Goal: Navigation & Orientation: Understand site structure

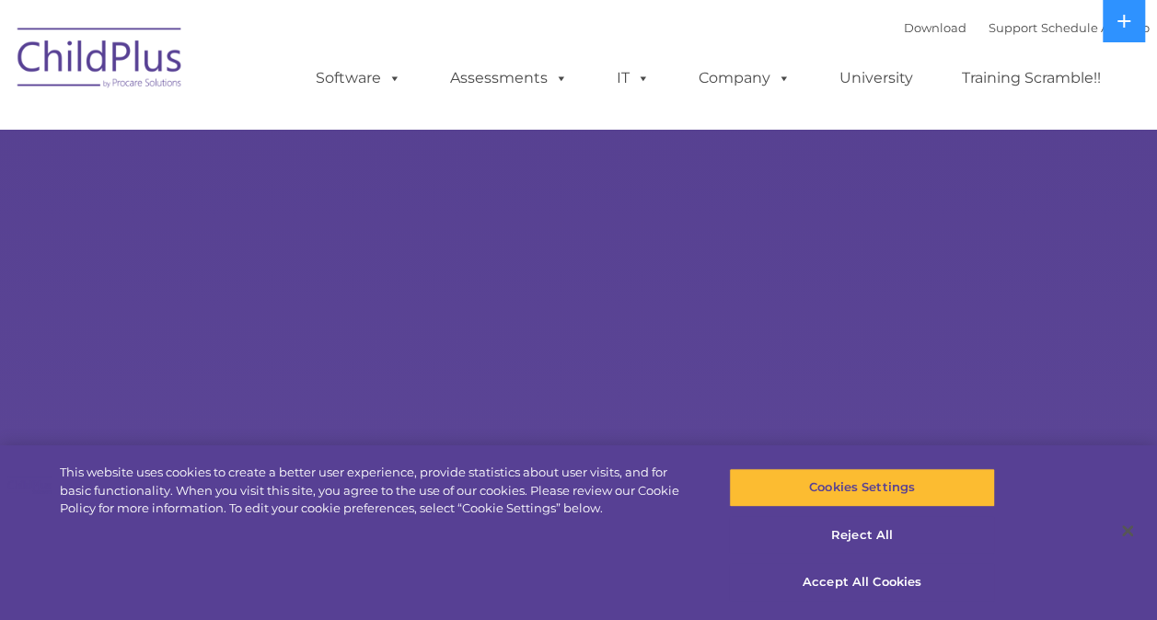
select select "MEDIUM"
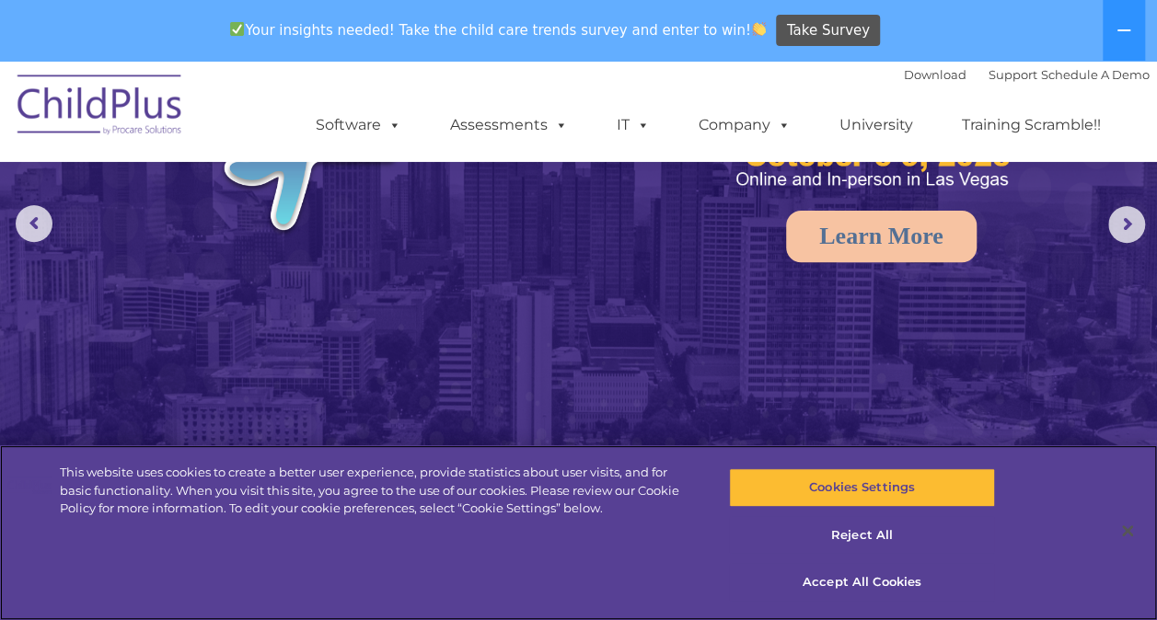
scroll to position [196, 0]
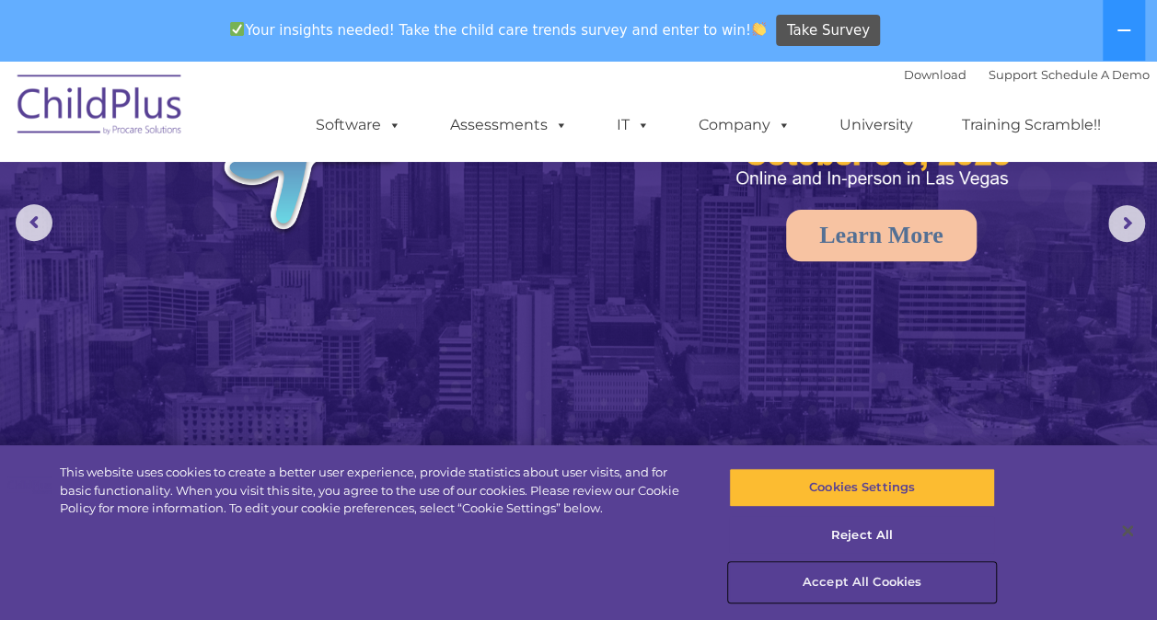
click at [848, 578] on button "Accept All Cookies" at bounding box center [862, 582] width 266 height 39
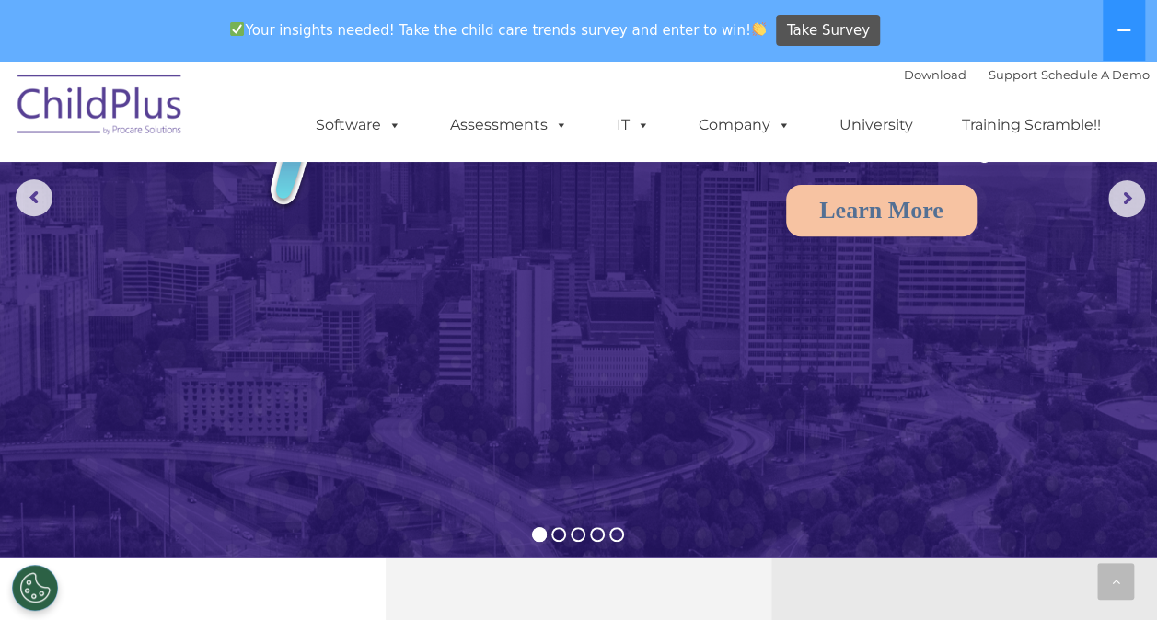
scroll to position [0, 0]
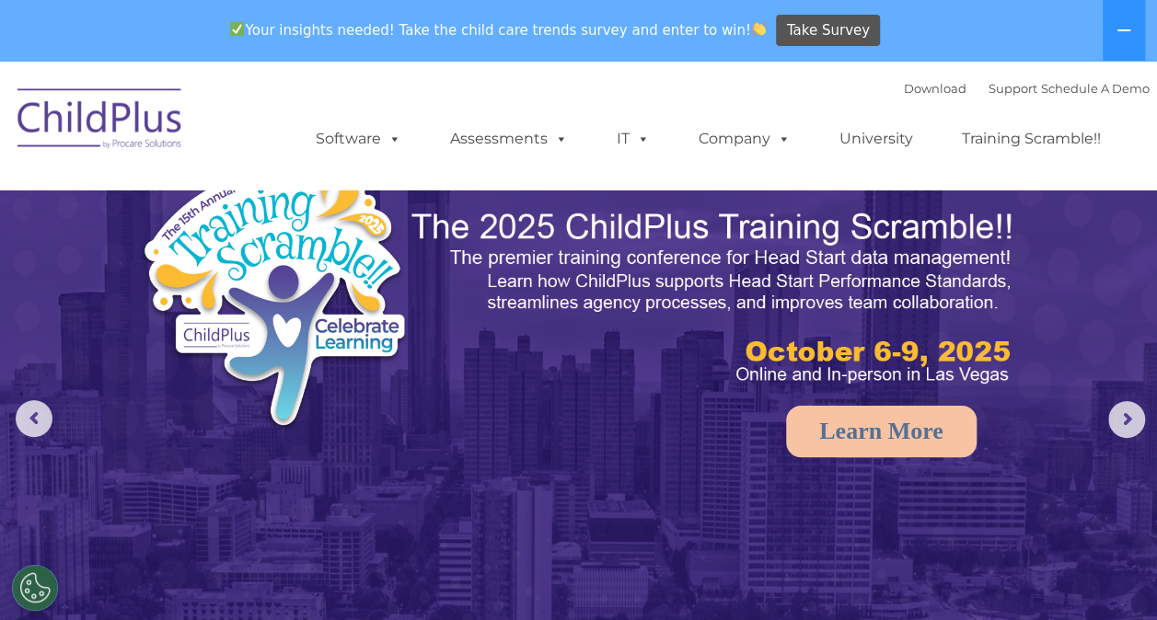
click at [103, 99] on img at bounding box center [100, 121] width 184 height 92
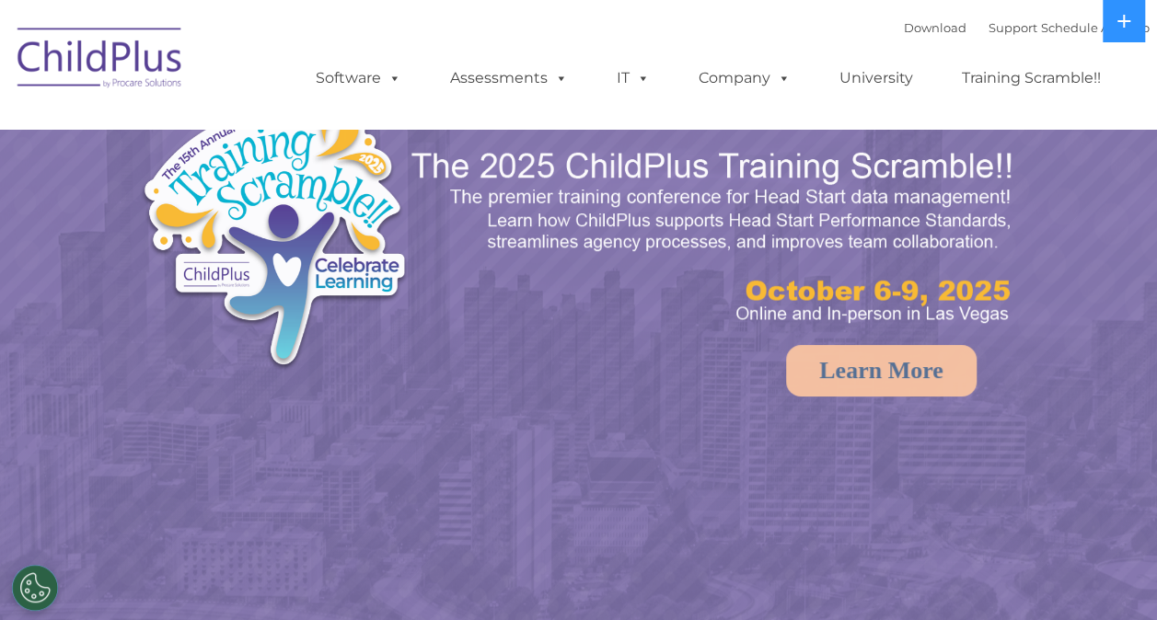
select select "MEDIUM"
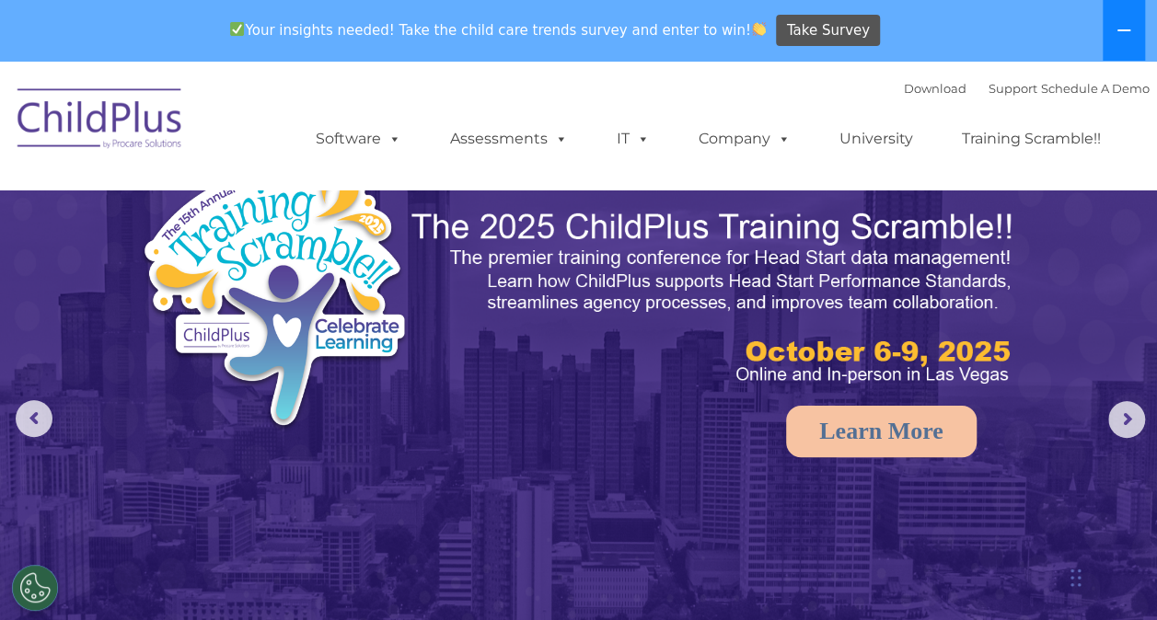
click at [1115, 35] on button at bounding box center [1123, 30] width 42 height 61
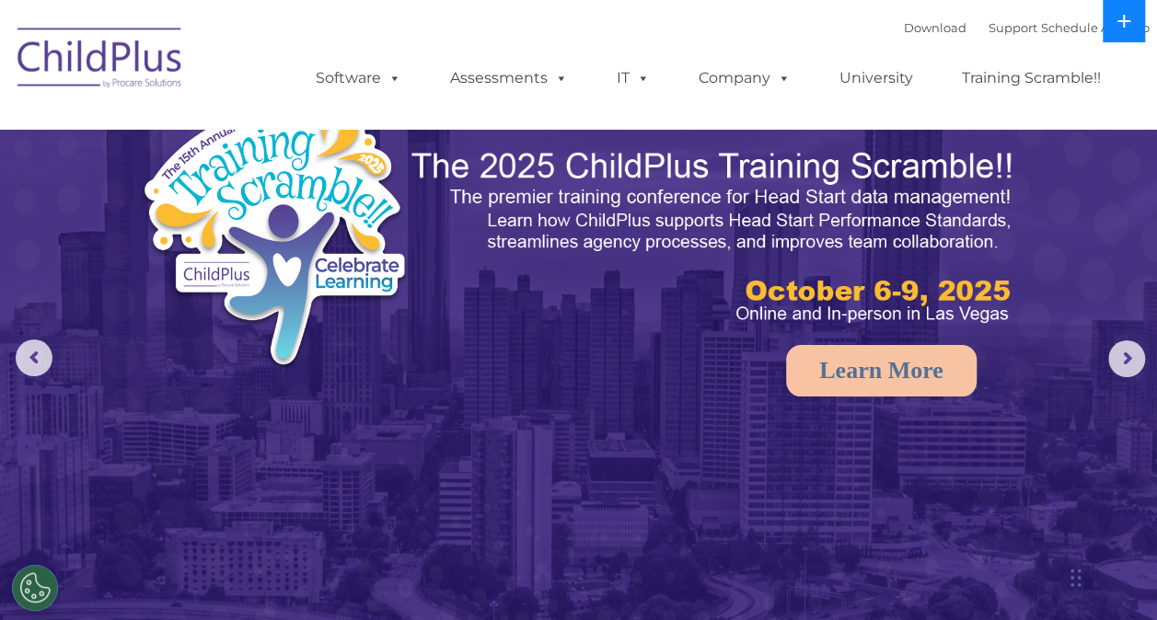
click at [1115, 35] on button at bounding box center [1123, 21] width 42 height 42
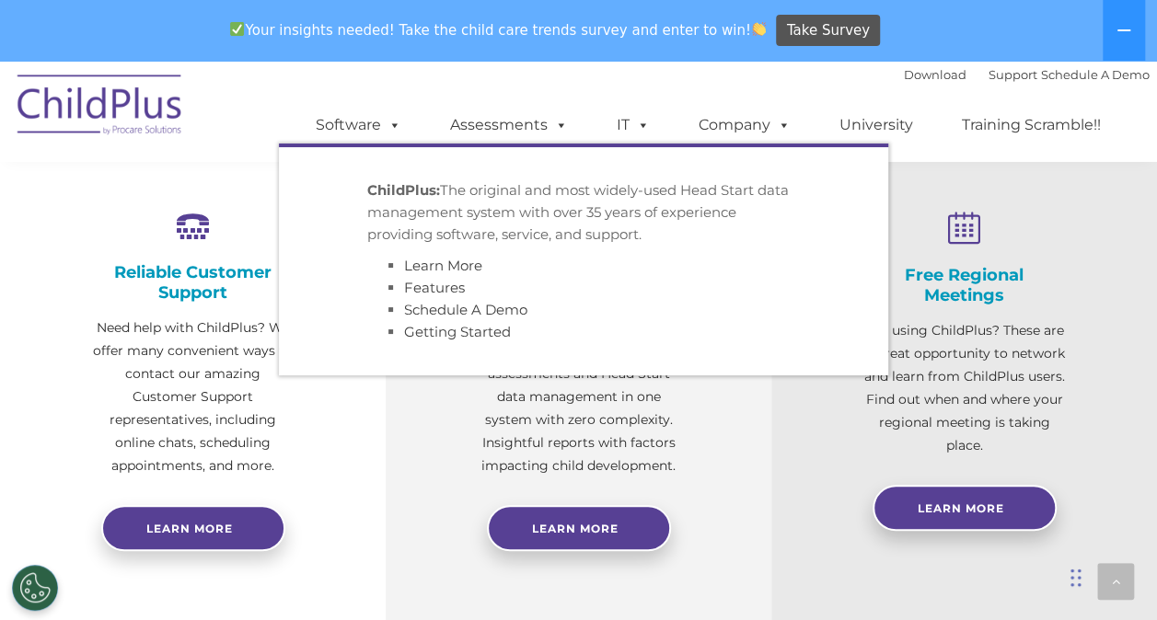
scroll to position [714, 0]
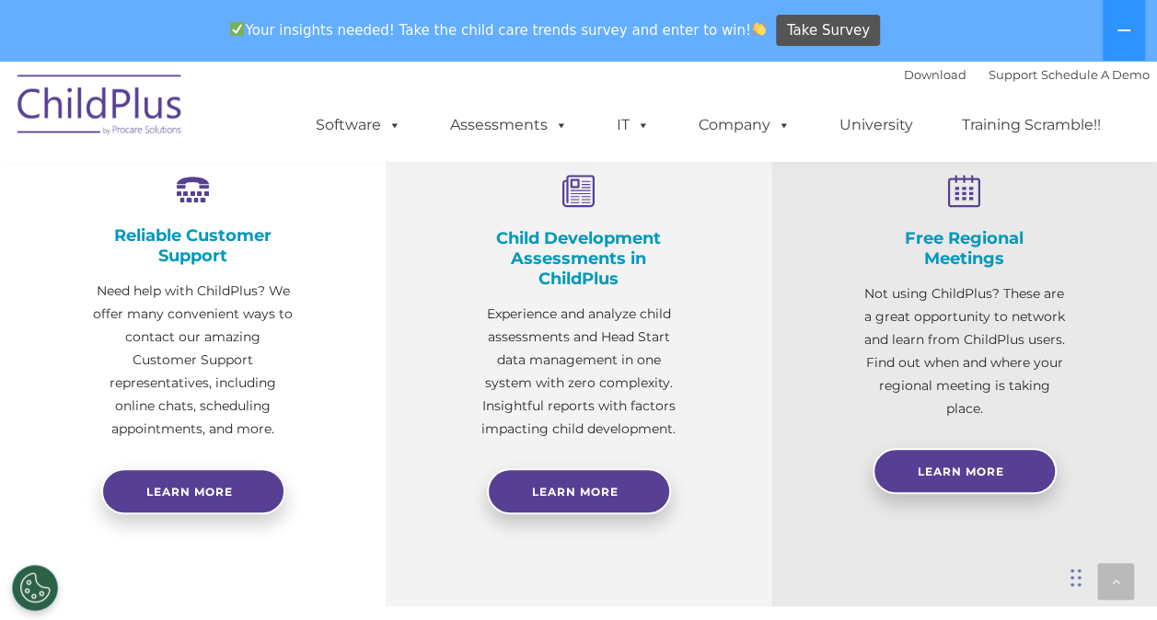
click at [364, 503] on div "Reliable Customer Support Need help with ChildPlus? We offer many convenient wa…" at bounding box center [193, 335] width 386 height 542
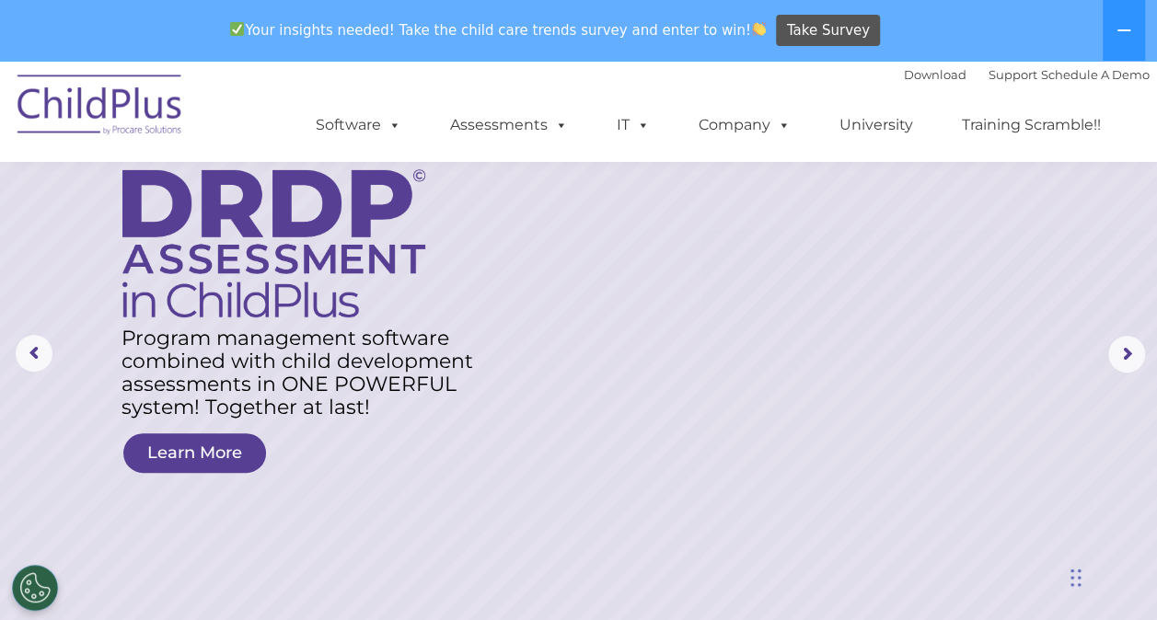
scroll to position [0, 0]
